Goal: Task Accomplishment & Management: Manage account settings

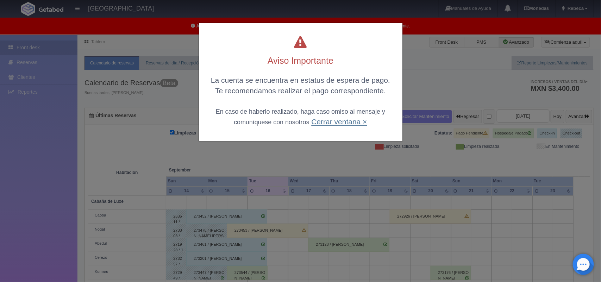
click at [330, 122] on link "Cerrar ventana ×" at bounding box center [339, 122] width 56 height 8
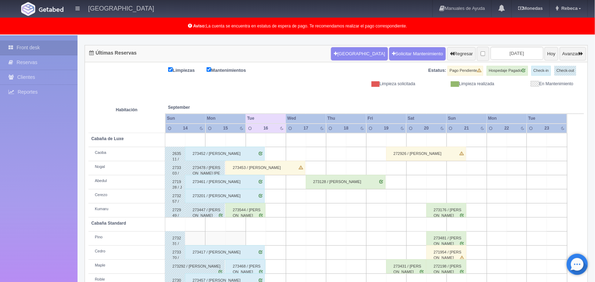
scroll to position [45, 0]
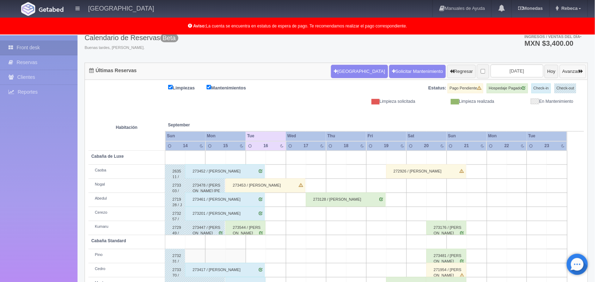
click at [566, 68] on button "Avanzar" at bounding box center [572, 71] width 26 height 13
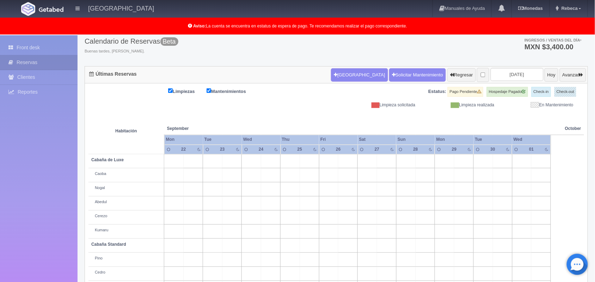
scroll to position [24, 0]
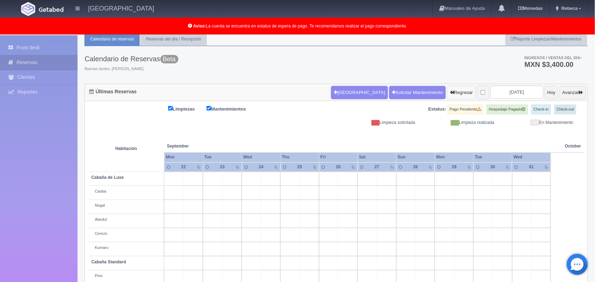
click at [447, 91] on button "Regresar" at bounding box center [461, 92] width 29 height 13
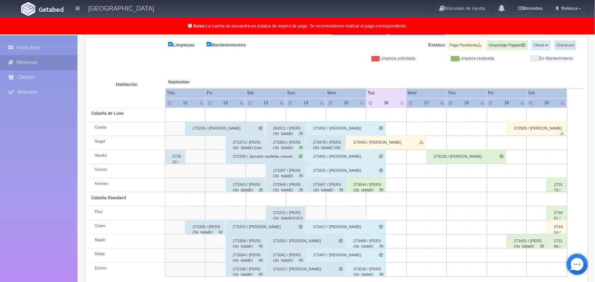
scroll to position [98, 0]
